Goal: Browse casually: Explore the website without a specific task or goal

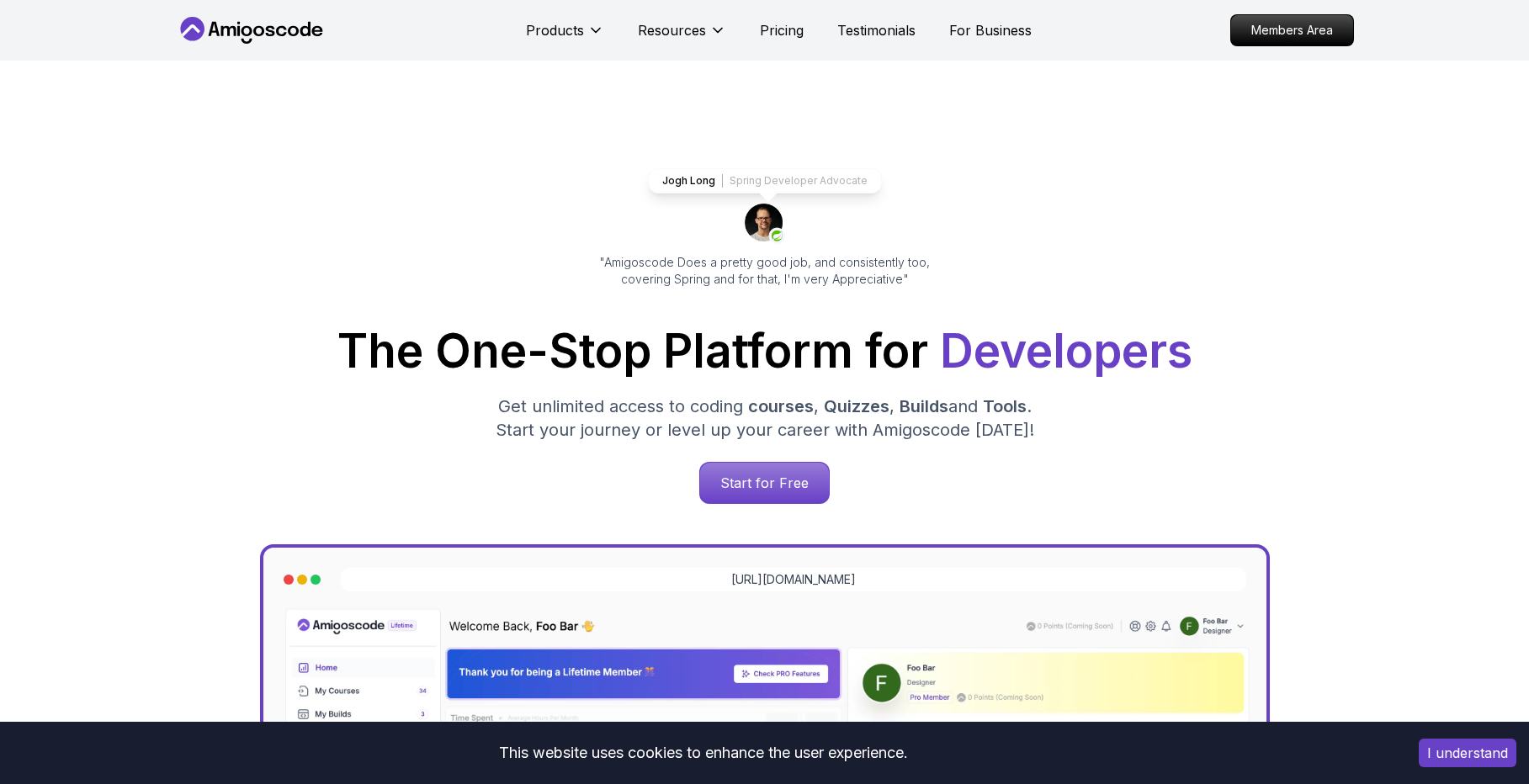
click at [1474, 762] on button "I understand" at bounding box center [1467, 753] width 98 height 29
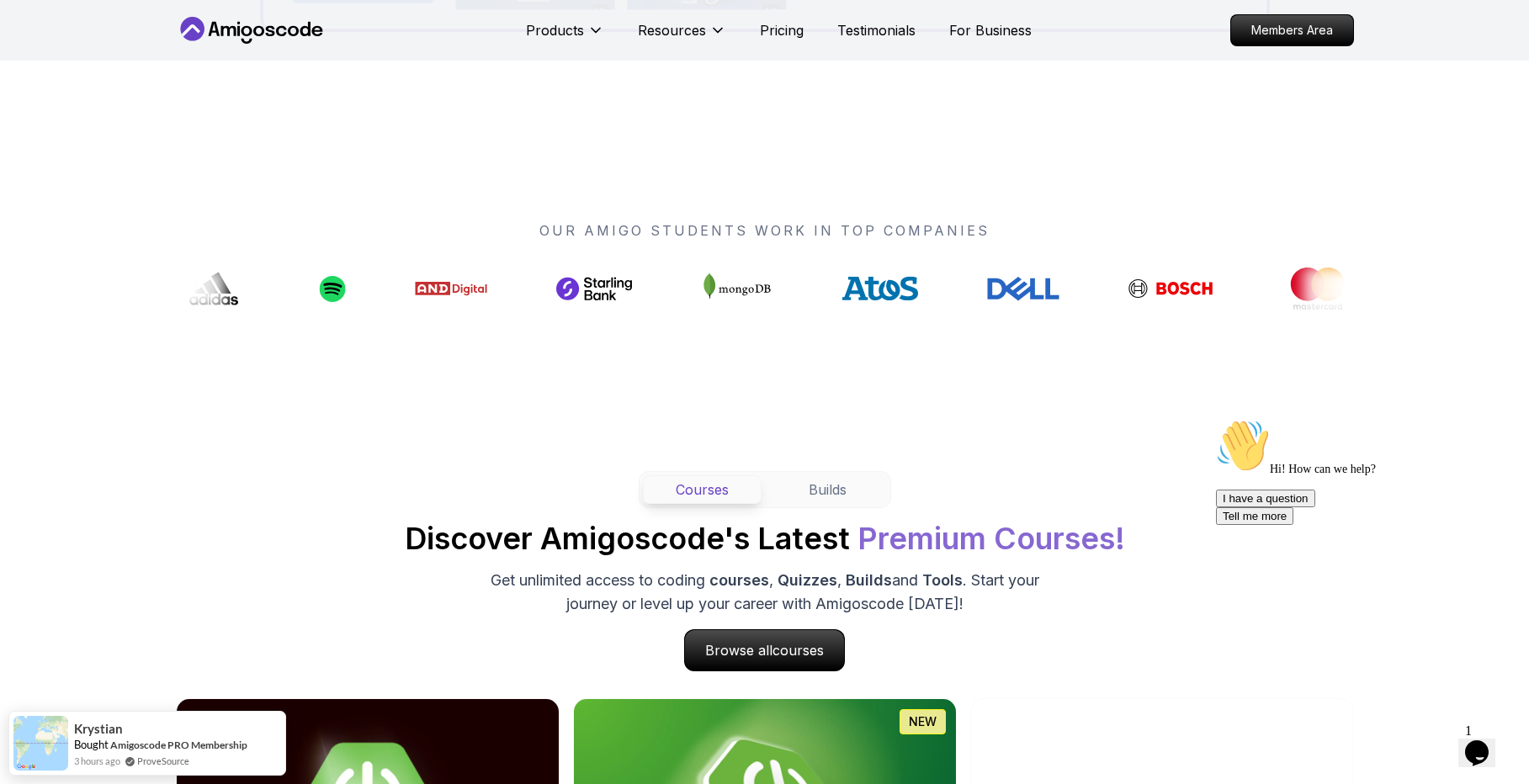
scroll to position [1211, 0]
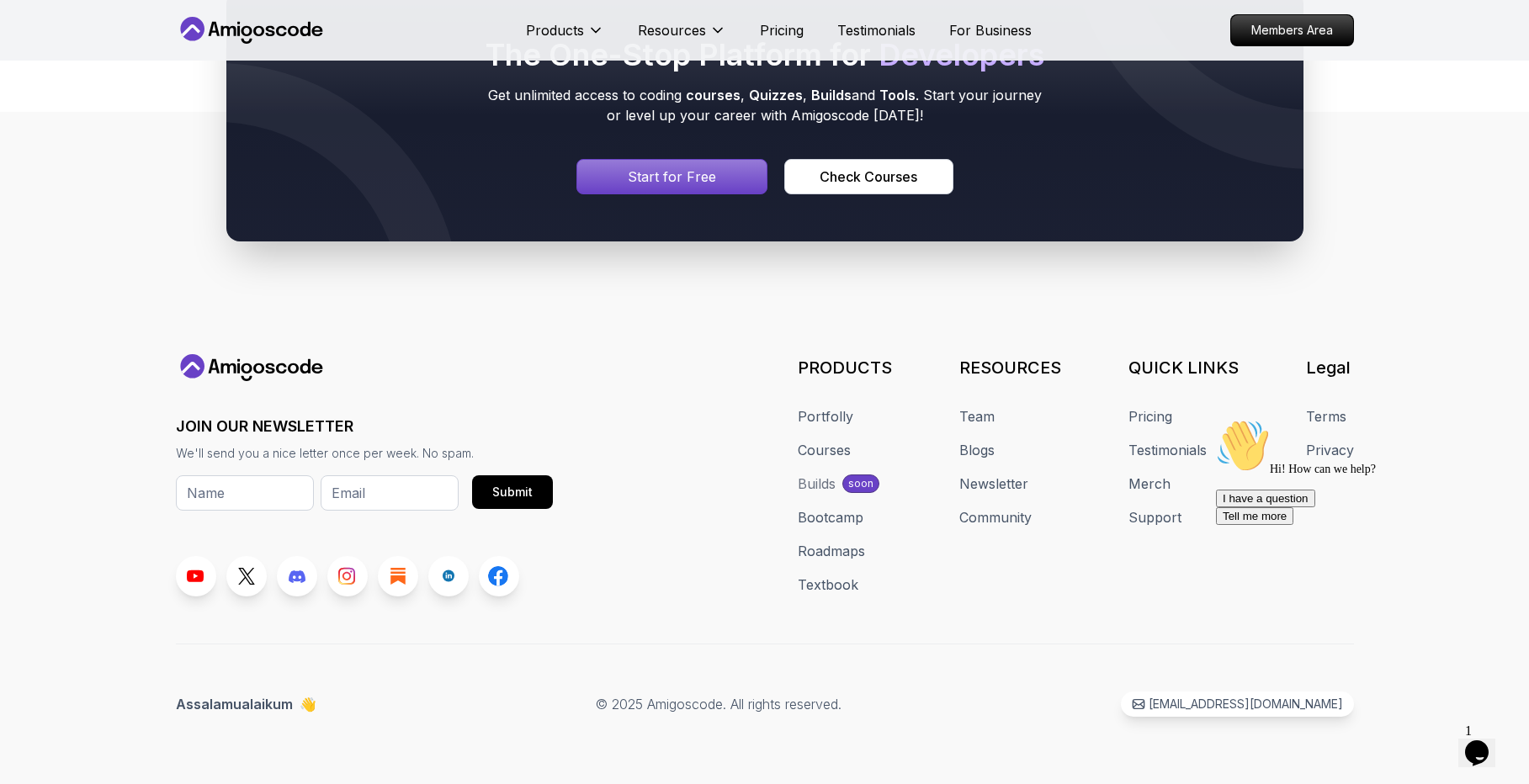
scroll to position [10596, 0]
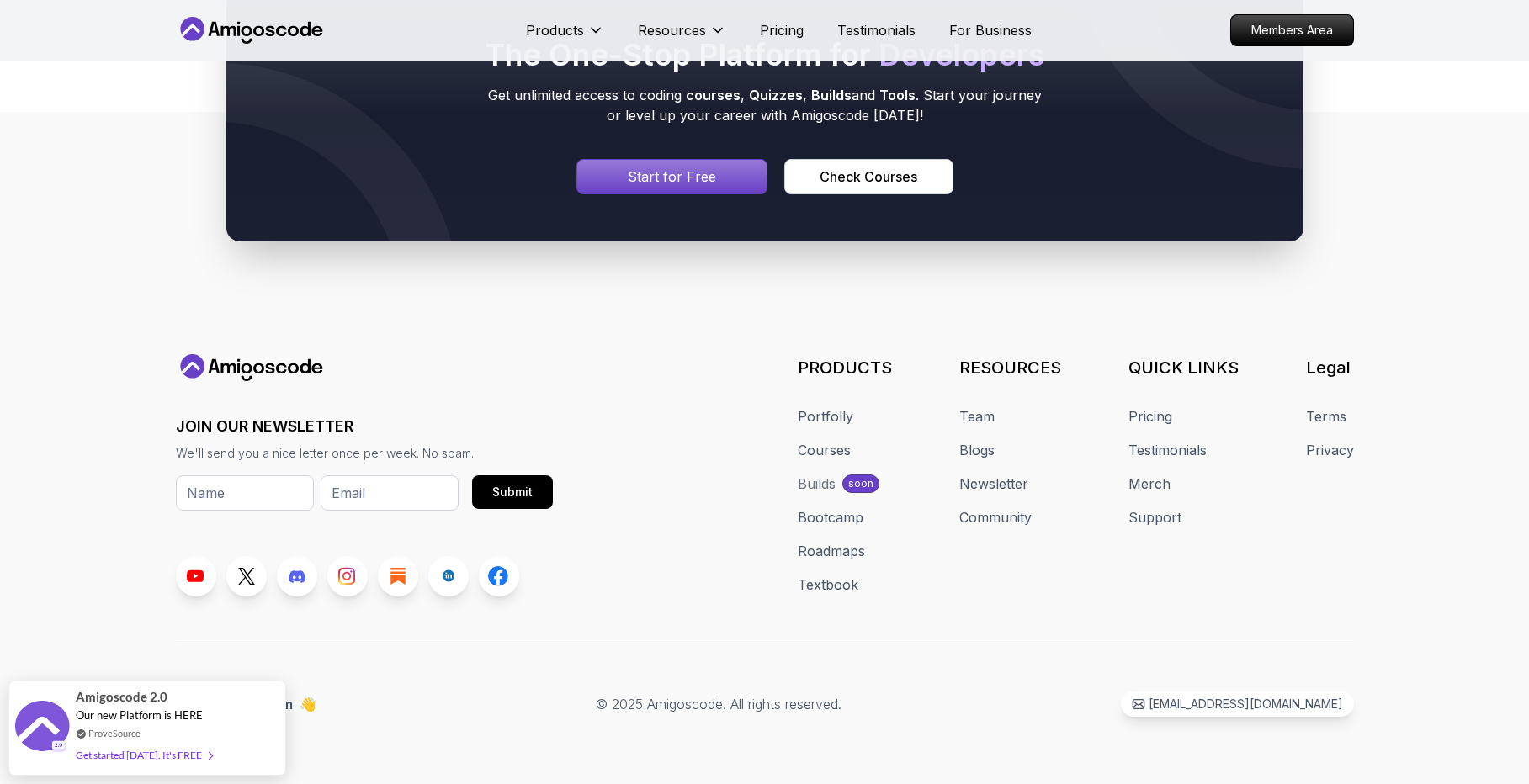
scroll to position [10807, 0]
